Goal: Use online tool/utility: Use online tool/utility

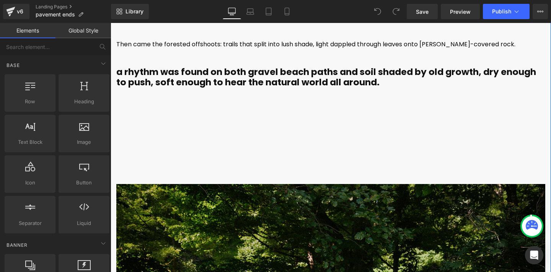
scroll to position [2339, 0]
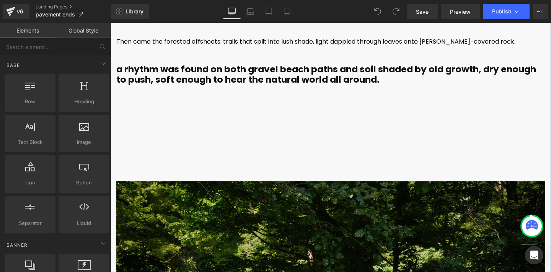
click at [344, 140] on div "Then came the forested offshoots: trails that split into lush shade, light dapp…" at bounding box center [330, 92] width 429 height 122
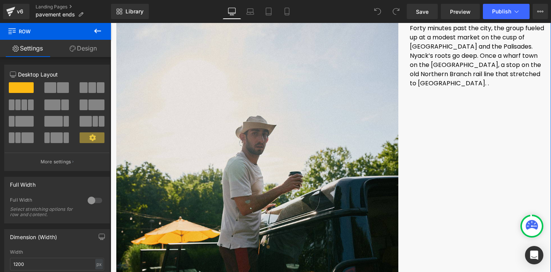
scroll to position [965, 0]
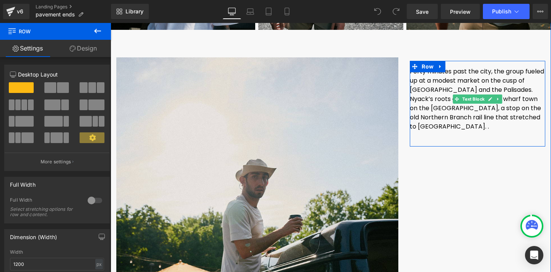
click at [484, 115] on span "Forty minutes past the city, the group fueled up at a modest market on the cusp…" at bounding box center [477, 99] width 134 height 64
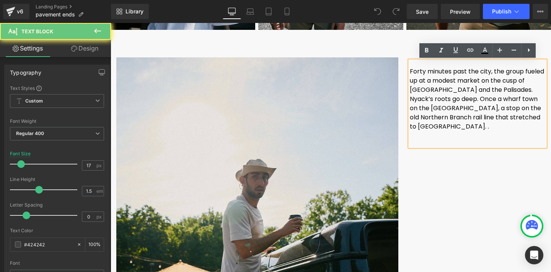
click at [488, 118] on span "Forty minutes past the city, the group fueled up at a modest market on the cusp…" at bounding box center [477, 99] width 134 height 64
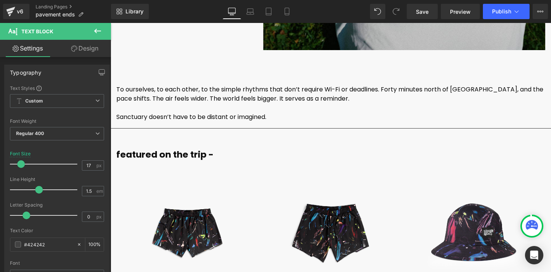
scroll to position [4718, 0]
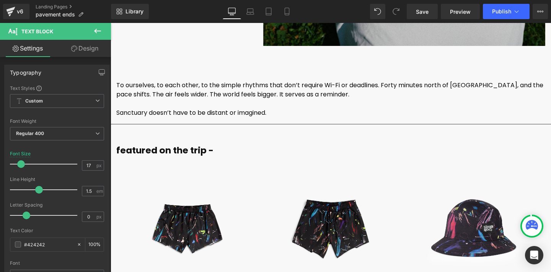
click at [291, 95] on font "To ourselves, to each other, to the simple rhythms that don’t require Wi-Fi or …" at bounding box center [329, 90] width 427 height 18
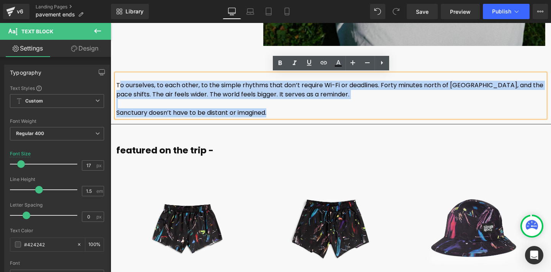
drag, startPoint x: 263, startPoint y: 113, endPoint x: 118, endPoint y: 83, distance: 148.1
click at [118, 83] on div "To ourselves, to each other, to the simple rhythms that don’t require Wi-Fi or …" at bounding box center [330, 96] width 429 height 44
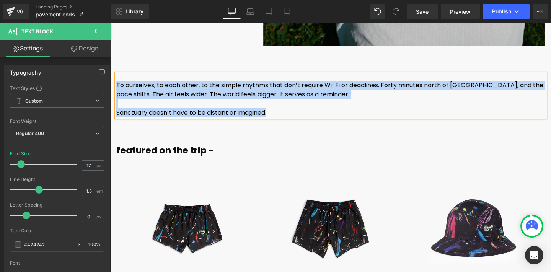
copy div "To ourselves, to each other, to the simple rhythms that don’t require Wi-Fi or …"
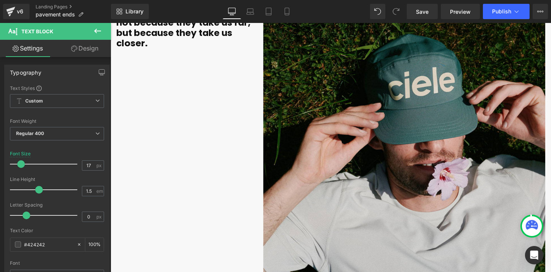
scroll to position [4392, 0]
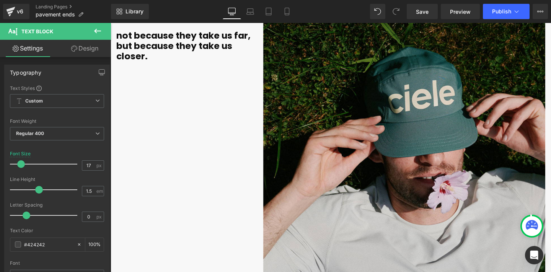
click at [169, 53] on p "not because they take us far, but because they take us closer." at bounding box center [184, 46] width 136 height 31
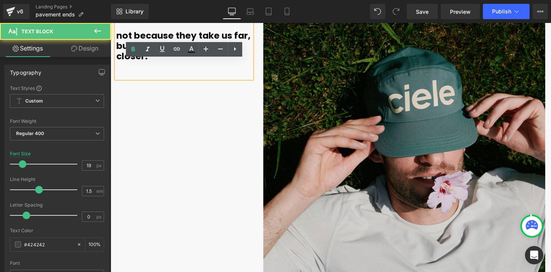
click at [152, 69] on p at bounding box center [184, 67] width 136 height 10
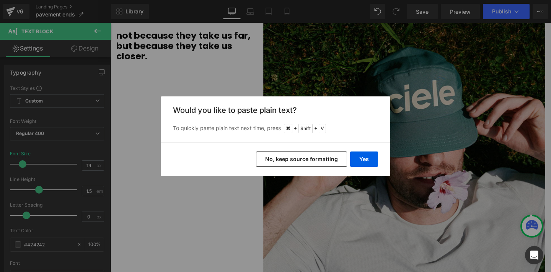
click at [312, 160] on button "No, keep source formatting" at bounding box center [301, 159] width 91 height 15
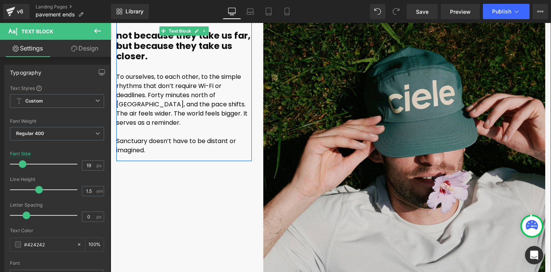
click at [156, 75] on font "To ourselves, to each other, to the simple rhythms that don’t require Wi-Fi or …" at bounding box center [181, 99] width 131 height 55
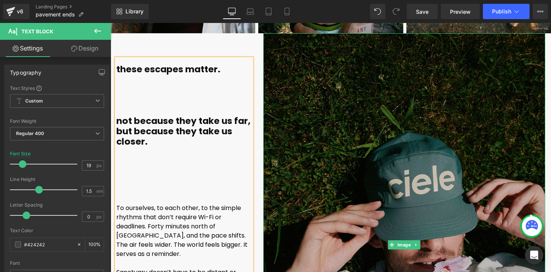
scroll to position [4306, 0]
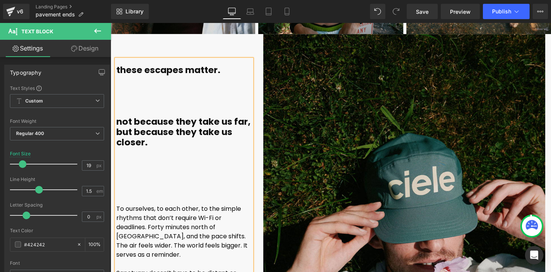
click at [199, 191] on p at bounding box center [184, 190] width 136 height 9
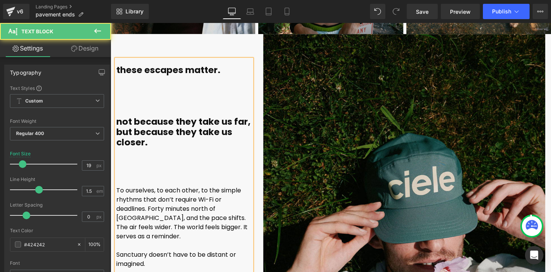
click at [183, 254] on p "Sanctuary doesn’t have to be distant or imagined." at bounding box center [184, 259] width 136 height 18
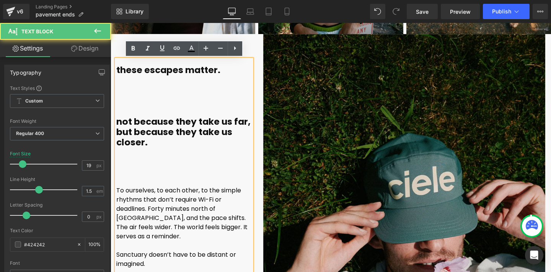
click at [137, 120] on b "not because they take us far, but because they take us closer." at bounding box center [183, 132] width 134 height 33
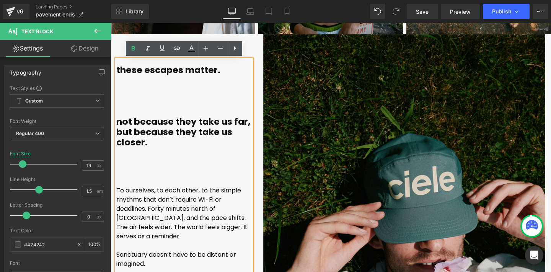
click at [161, 250] on font "Sanctuary doesn’t have to be distant or imagined." at bounding box center [176, 259] width 120 height 18
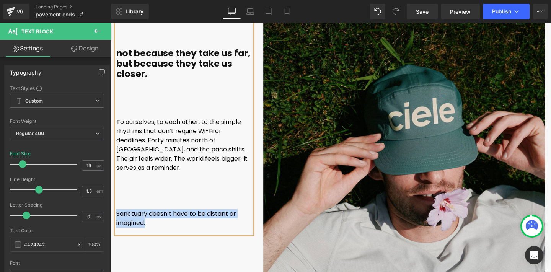
scroll to position [4386, 0]
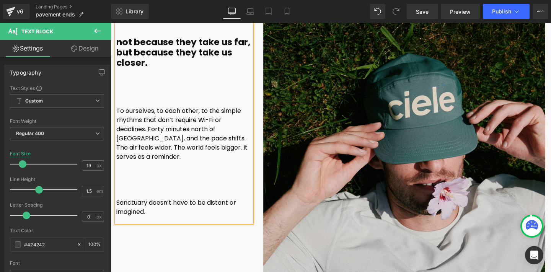
click at [146, 198] on font "Sanctuary doesn’t have to be distant or imagined." at bounding box center [176, 207] width 120 height 18
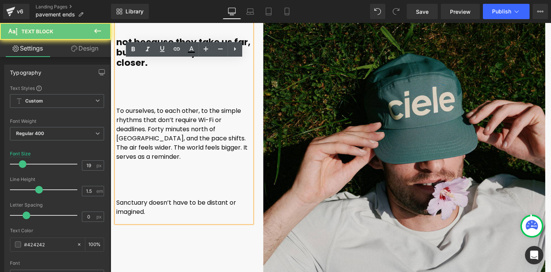
drag, startPoint x: 144, startPoint y: 201, endPoint x: 115, endPoint y: 191, distance: 30.9
click at [116, 191] on div "these escapes matter. not because they take us far, but because they take us cl…" at bounding box center [184, 101] width 136 height 243
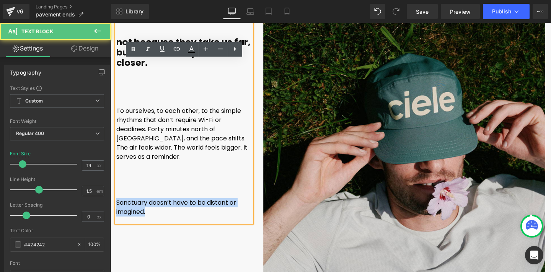
drag, startPoint x: 117, startPoint y: 191, endPoint x: 147, endPoint y: 200, distance: 31.9
click at [147, 200] on p "Sanctuary doesn’t have to be distant or imagined." at bounding box center [184, 207] width 136 height 18
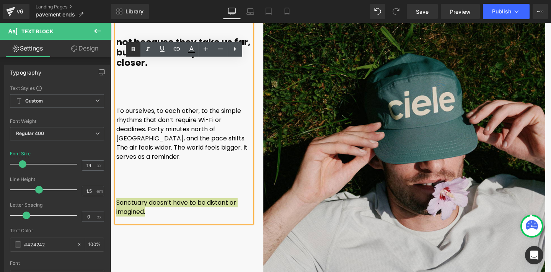
click at [135, 50] on icon at bounding box center [133, 49] width 9 height 9
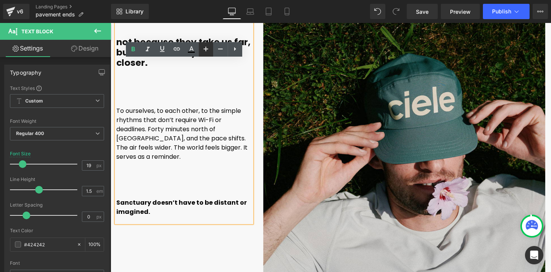
click at [204, 51] on icon at bounding box center [205, 48] width 9 height 9
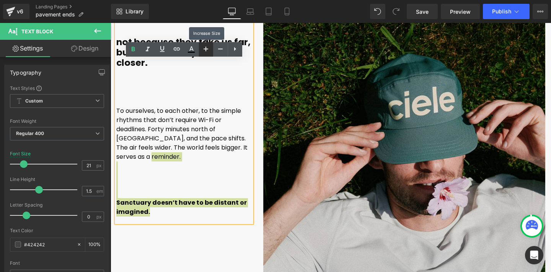
click at [204, 51] on icon at bounding box center [205, 48] width 9 height 9
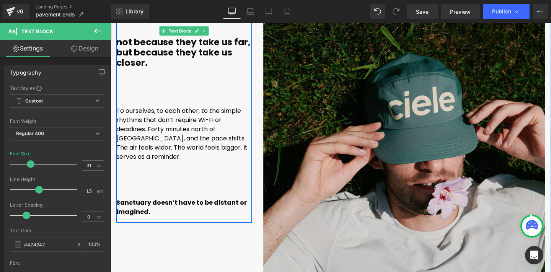
click at [160, 46] on b "not because they take us far, but because they take us closer." at bounding box center [183, 52] width 134 height 33
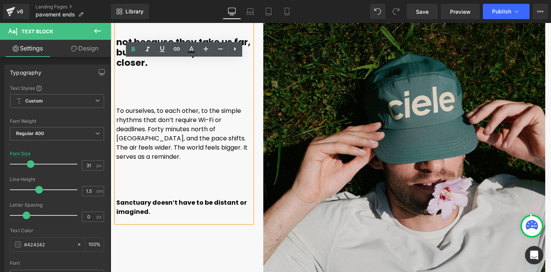
click at [134, 59] on b "not because they take us far, but because they take us closer." at bounding box center [183, 52] width 134 height 33
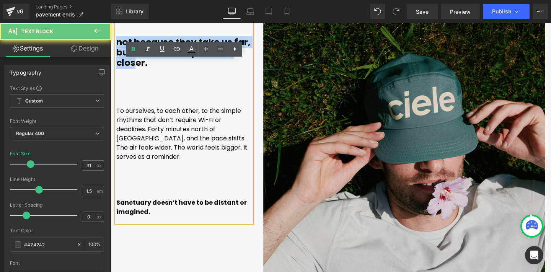
drag, startPoint x: 137, startPoint y: 63, endPoint x: 112, endPoint y: 38, distance: 35.5
click at [112, 38] on div "these escapes matter. not because they take us far, but because they take us cl…" at bounding box center [184, 88] width 147 height 268
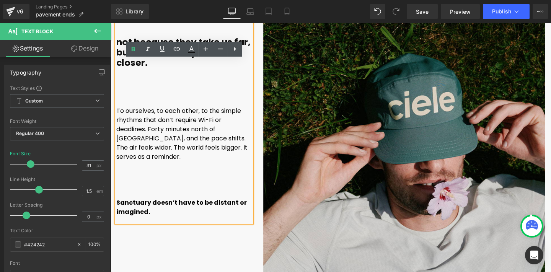
click at [145, 198] on strong "Sanctuary doesn’t have to be distant or imagined." at bounding box center [181, 207] width 131 height 18
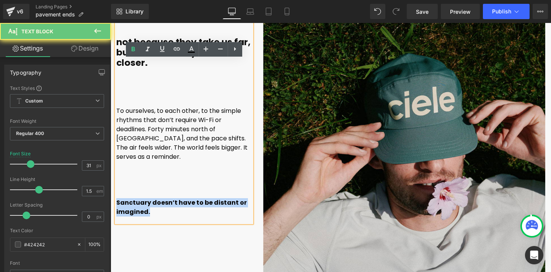
drag, startPoint x: 151, startPoint y: 202, endPoint x: 110, endPoint y: 189, distance: 43.5
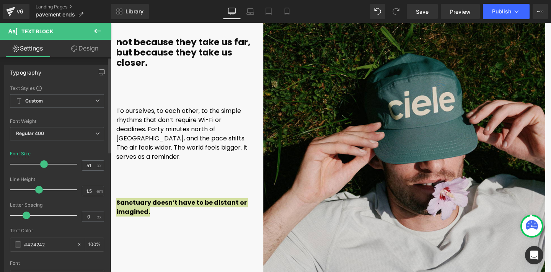
drag, startPoint x: 32, startPoint y: 162, endPoint x: 44, endPoint y: 164, distance: 12.7
click at [44, 164] on span at bounding box center [44, 164] width 8 height 8
drag, startPoint x: 44, startPoint y: 164, endPoint x: 20, endPoint y: 164, distance: 24.5
click at [18, 164] on span at bounding box center [14, 164] width 8 height 8
drag, startPoint x: 20, startPoint y: 164, endPoint x: 32, endPoint y: 165, distance: 12.3
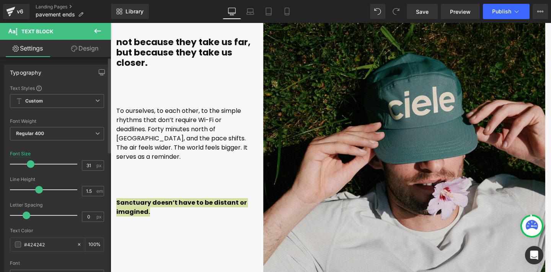
click at [32, 165] on span at bounding box center [31, 164] width 8 height 8
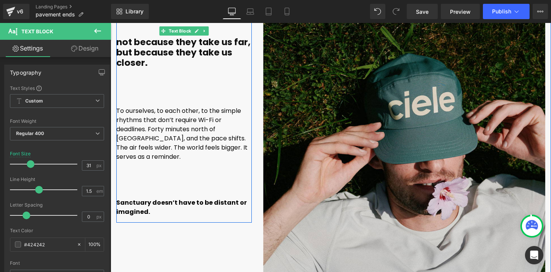
click at [149, 198] on strong "Sanctuary doesn’t have to be distant or imagined." at bounding box center [181, 207] width 131 height 18
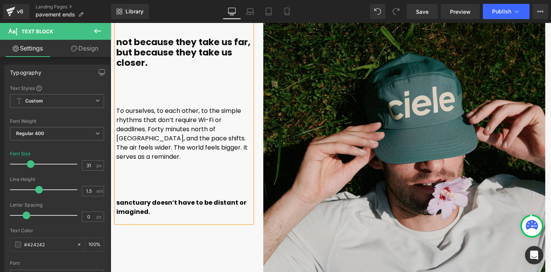
click at [159, 189] on p at bounding box center [184, 193] width 136 height 9
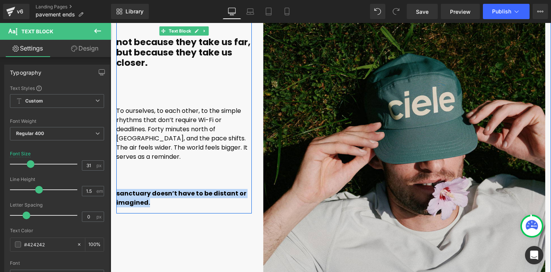
click at [153, 192] on p "sanctuary doesn’t have to be distant or imagined." at bounding box center [184, 198] width 136 height 18
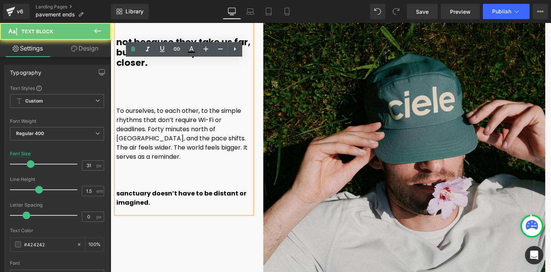
drag, startPoint x: 153, startPoint y: 192, endPoint x: 108, endPoint y: 183, distance: 46.1
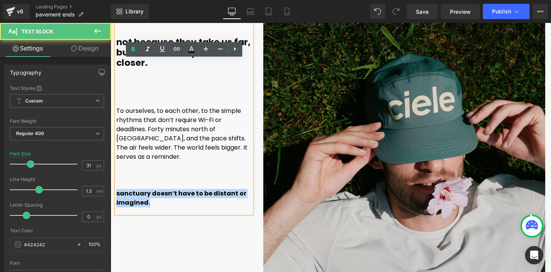
drag, startPoint x: 151, startPoint y: 193, endPoint x: 116, endPoint y: 185, distance: 35.4
click at [116, 189] on p "sanctuary doesn’t have to be distant or imagined." at bounding box center [184, 198] width 136 height 18
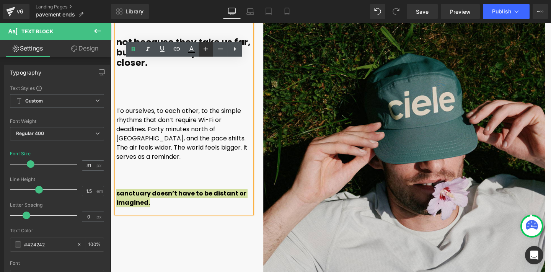
click at [205, 49] on icon at bounding box center [205, 48] width 9 height 9
type input "37"
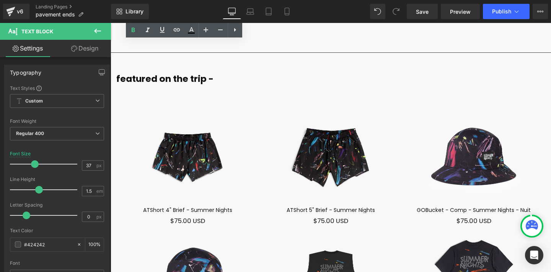
scroll to position [4770, 0]
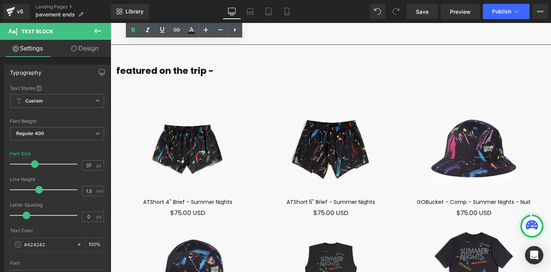
click at [203, 140] on img at bounding box center [187, 149] width 143 height 97
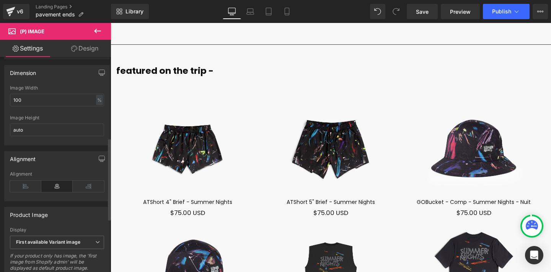
scroll to position [28, 0]
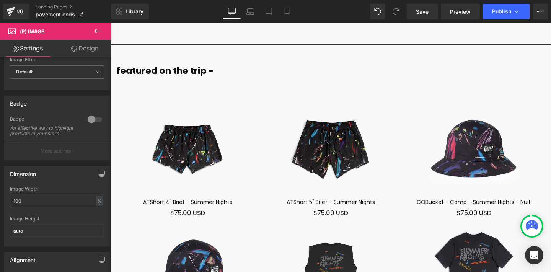
click at [97, 29] on icon at bounding box center [97, 30] width 9 height 9
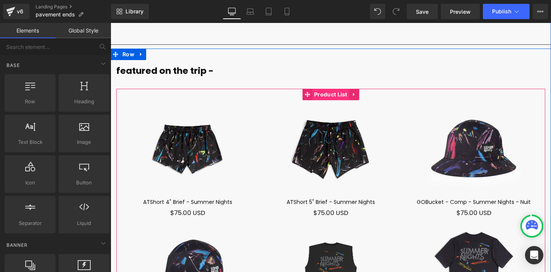
click at [337, 95] on link "Product List" at bounding box center [326, 94] width 47 height 11
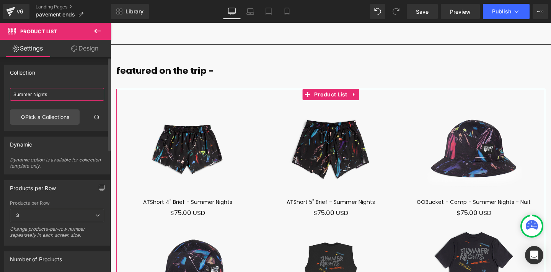
drag, startPoint x: 60, startPoint y: 95, endPoint x: 2, endPoint y: 97, distance: 57.8
click at [3, 96] on div "Collection Summer Nights Summer Nights Pick a Collections" at bounding box center [57, 95] width 115 height 72
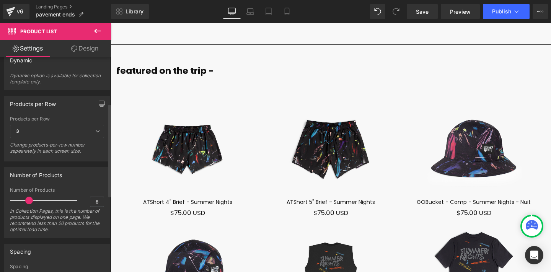
scroll to position [0, 0]
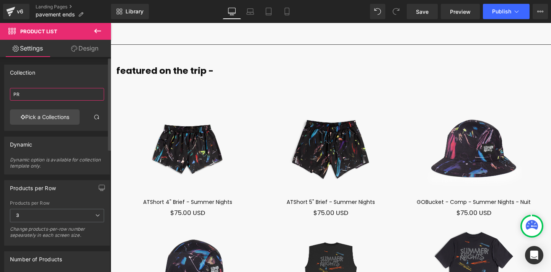
type input "P"
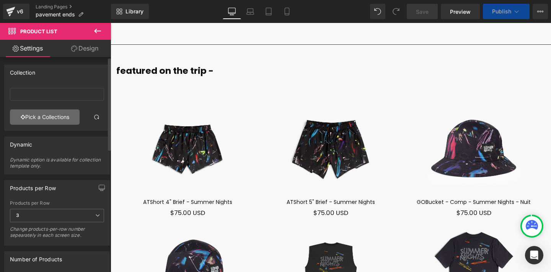
click at [56, 115] on link "Pick a Collections" at bounding box center [45, 117] width 70 height 15
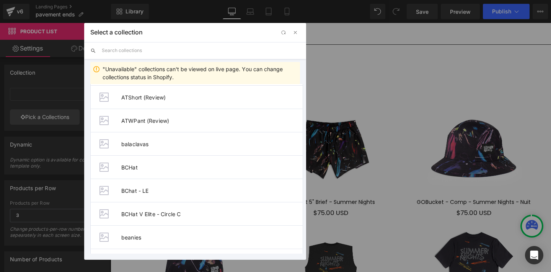
scroll to position [1237, 0]
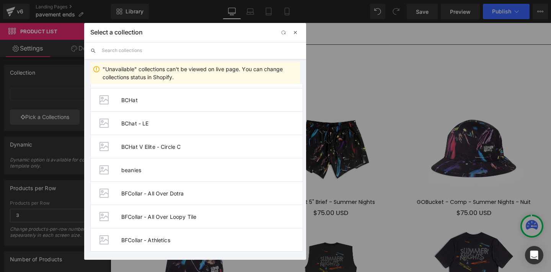
click at [297, 33] on span "button" at bounding box center [296, 32] width 6 height 6
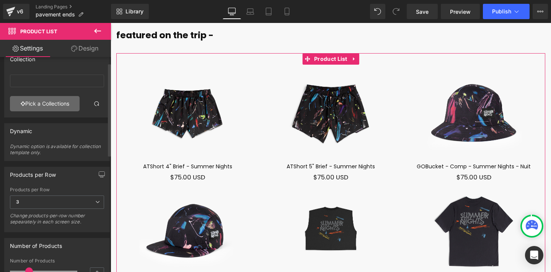
scroll to position [0, 0]
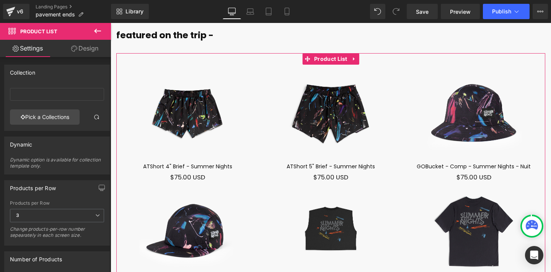
click at [83, 46] on link "Design" at bounding box center [85, 48] width 56 height 17
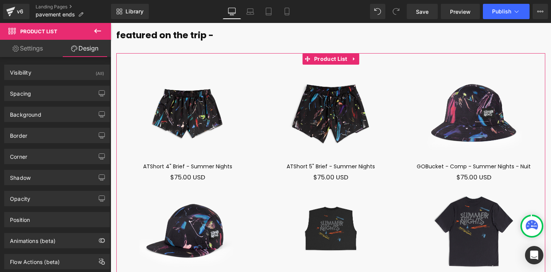
click at [26, 48] on link "Settings" at bounding box center [28, 48] width 56 height 17
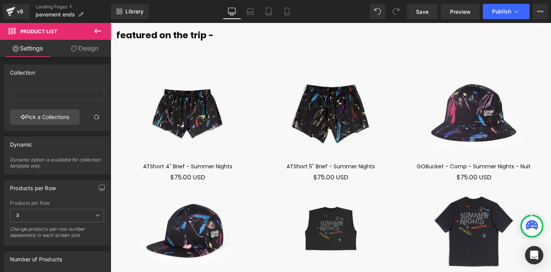
click at [100, 29] on icon at bounding box center [97, 30] width 9 height 9
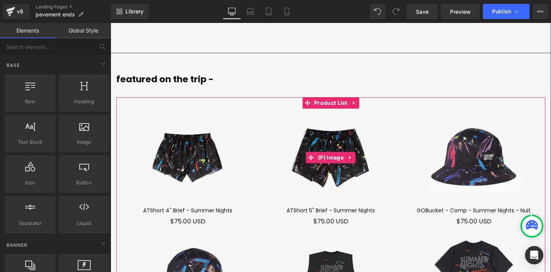
scroll to position [4762, 0]
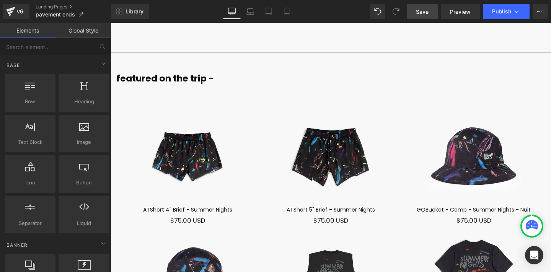
drag, startPoint x: 421, startPoint y: 17, endPoint x: 310, endPoint y: 72, distance: 123.5
click at [421, 17] on link "Save" at bounding box center [422, 11] width 31 height 15
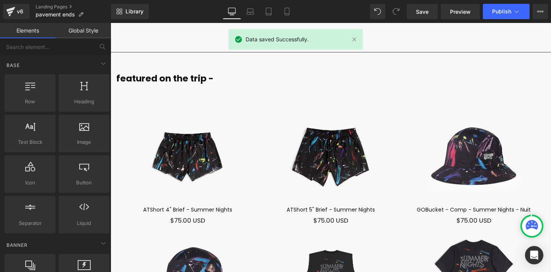
click at [465, 3] on div "Library Desktop Desktop Laptop Tablet Mobile Save Preview Publish Scheduled Vie…" at bounding box center [331, 11] width 440 height 23
click at [462, 13] on span "Preview" at bounding box center [460, 12] width 21 height 8
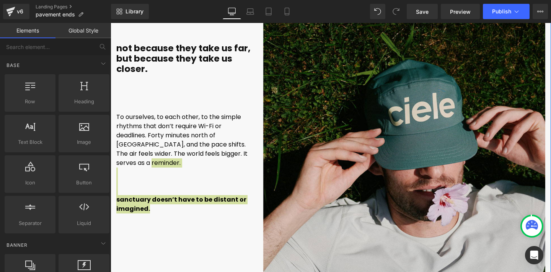
scroll to position [4381, 0]
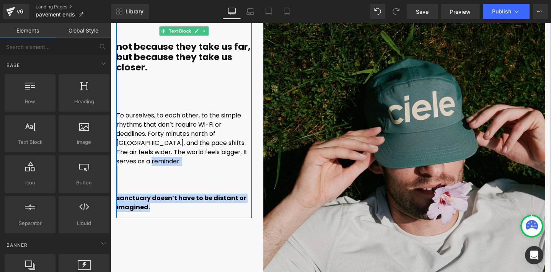
click at [188, 128] on font "To ourselves, to each other, to the simple rhythms that don’t require Wi-Fi or …" at bounding box center [181, 138] width 131 height 55
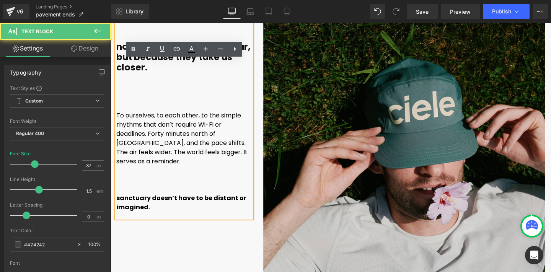
click at [162, 196] on p "sanctuary doesn’t have to be distant or imagined." at bounding box center [184, 203] width 136 height 18
drag, startPoint x: 141, startPoint y: 70, endPoint x: 125, endPoint y: 64, distance: 16.7
click at [125, 64] on b "not because they take us far, but because they take us closer." at bounding box center [183, 57] width 134 height 33
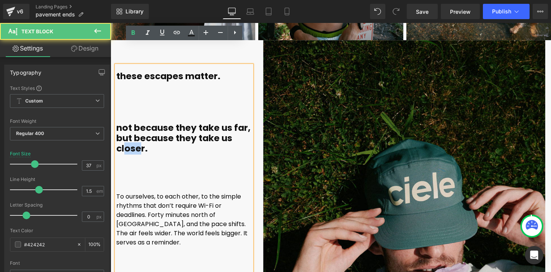
scroll to position [4278, 0]
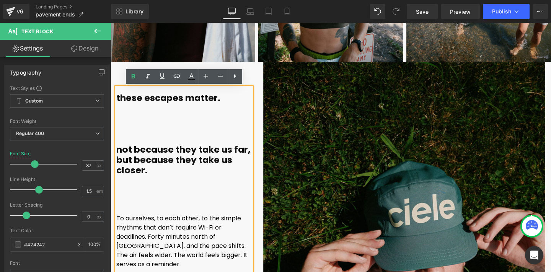
click at [142, 125] on p at bounding box center [184, 129] width 136 height 10
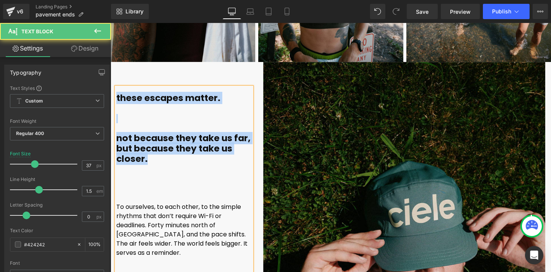
drag, startPoint x: 116, startPoint y: 98, endPoint x: 158, endPoint y: 172, distance: 84.7
click at [158, 172] on div "these escapes matter. not because they take us far, but because they take us cl…" at bounding box center [184, 198] width 136 height 223
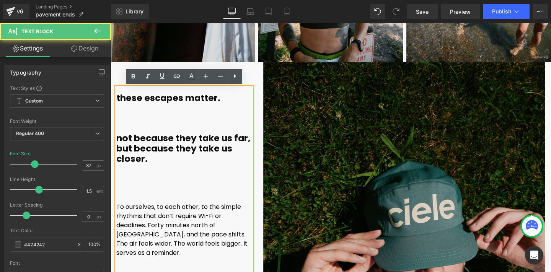
click at [155, 185] on p at bounding box center [184, 188] width 136 height 9
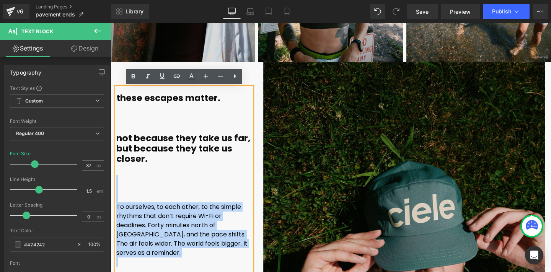
drag, startPoint x: 121, startPoint y: 178, endPoint x: 208, endPoint y: 260, distance: 119.5
click at [208, 260] on div "these escapes matter. not because they take us far, but because they take us cl…" at bounding box center [184, 198] width 136 height 223
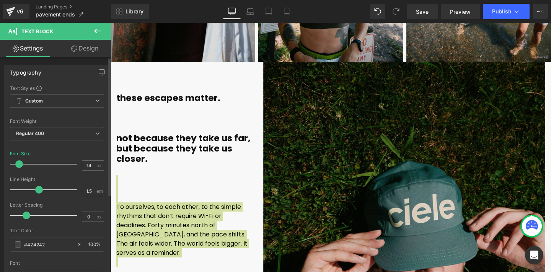
drag, startPoint x: 29, startPoint y: 162, endPoint x: 19, endPoint y: 165, distance: 11.2
click at [19, 165] on div at bounding box center [46, 164] width 64 height 15
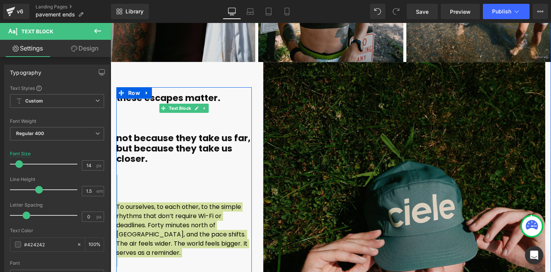
scroll to position [4378, 0]
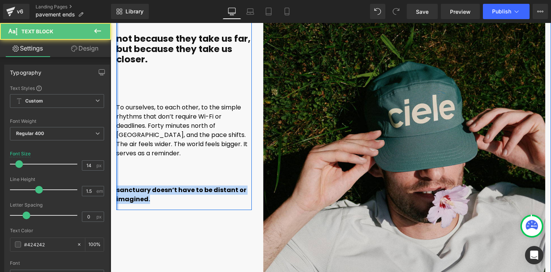
drag, startPoint x: 152, startPoint y: 189, endPoint x: 116, endPoint y: 179, distance: 37.8
click at [116, 179] on div "these escapes matter. not because they take us far, but because they take us cl…" at bounding box center [184, 86] width 147 height 248
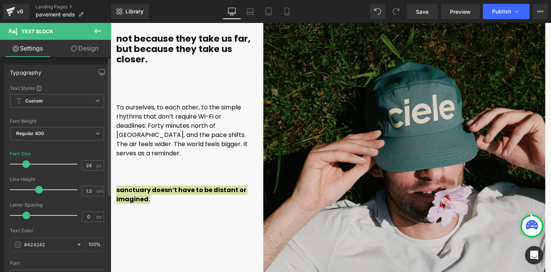
drag, startPoint x: 19, startPoint y: 165, endPoint x: 26, endPoint y: 165, distance: 6.9
click at [26, 165] on span at bounding box center [26, 164] width 8 height 8
click at [421, 11] on span "Save" at bounding box center [422, 12] width 13 height 8
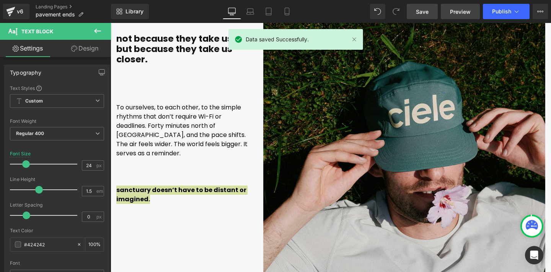
click at [460, 13] on span "Preview" at bounding box center [460, 12] width 21 height 8
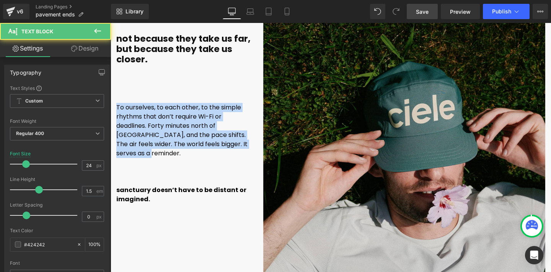
drag, startPoint x: 246, startPoint y: 143, endPoint x: 109, endPoint y: 104, distance: 143.0
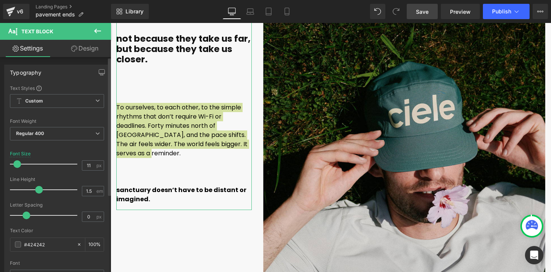
type input "12"
drag, startPoint x: 25, startPoint y: 166, endPoint x: 16, endPoint y: 166, distance: 8.0
click at [16, 166] on span at bounding box center [18, 164] width 8 height 8
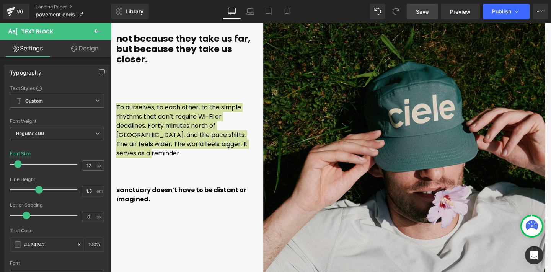
click at [423, 12] on span "Save" at bounding box center [422, 12] width 13 height 8
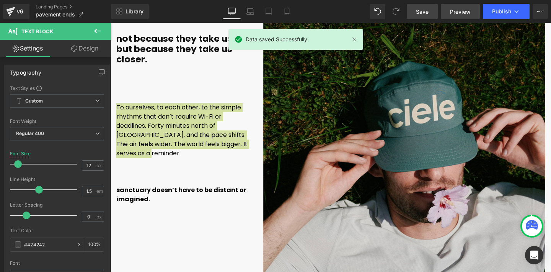
click at [455, 11] on span "Preview" at bounding box center [460, 12] width 21 height 8
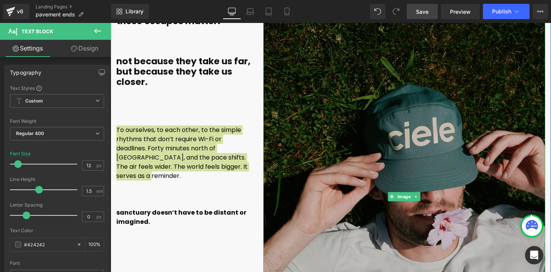
scroll to position [4356, 0]
